Goal: Task Accomplishment & Management: Manage account settings

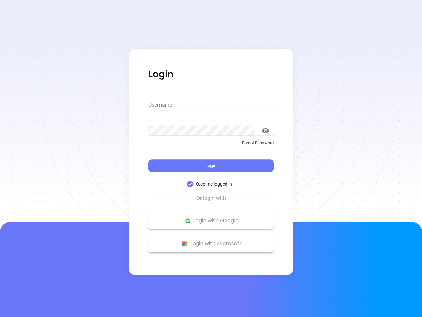
click at [211, 158] on div "Login" at bounding box center [210, 161] width 125 height 20
click at [211, 105] on input "Username" at bounding box center [210, 105] width 125 height 11
click at [266, 131] on icon "toggle password visibility" at bounding box center [265, 131] width 7 height 6
click at [211, 166] on span "Login" at bounding box center [211, 166] width 11 height 6
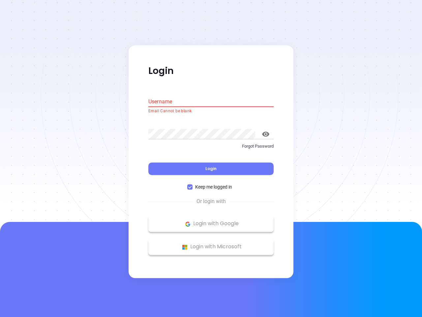
click at [211, 184] on span "Keep me logged in" at bounding box center [214, 186] width 42 height 7
click at [193, 184] on input "Keep me logged in" at bounding box center [189, 186] width 5 height 5
checkbox input "false"
click at [211, 220] on p "Login with Google" at bounding box center [211, 224] width 119 height 10
click at [211, 243] on p "Login with Microsoft" at bounding box center [211, 247] width 119 height 10
